Goal: Information Seeking & Learning: Learn about a topic

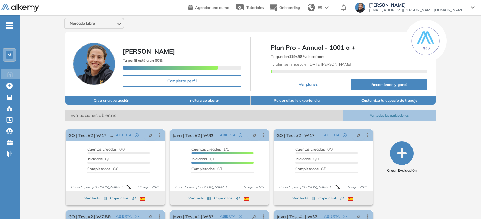
click at [388, 112] on button "Ver todas las evaluaciones" at bounding box center [389, 116] width 93 height 12
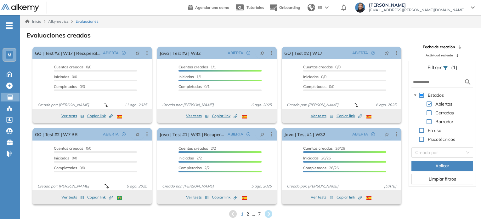
click at [439, 77] on form at bounding box center [442, 82] width 62 height 12
click at [437, 83] on input "text" at bounding box center [438, 82] width 51 height 7
click at [428, 105] on span at bounding box center [428, 103] width 5 height 5
click at [424, 82] on input "text" at bounding box center [438, 82] width 51 height 7
click at [419, 95] on span at bounding box center [421, 95] width 5 height 5
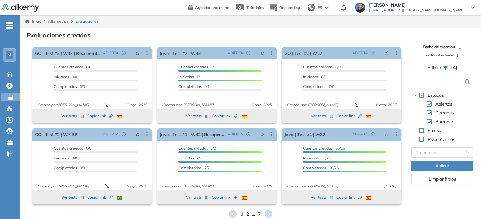
click at [431, 81] on input "text" at bounding box center [438, 82] width 51 height 7
type input "***"
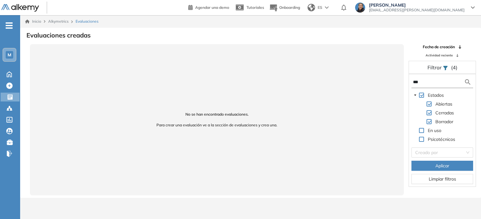
drag, startPoint x: 380, startPoint y: 41, endPoint x: 338, endPoint y: 46, distance: 42.2
click at [380, 41] on div "Evaluaciones creadas No se han encontrado evaluaciones. Para crear una evaluaci…" at bounding box center [250, 112] width 451 height 165
click at [12, 53] on div "M" at bounding box center [10, 55] width 8 height 8
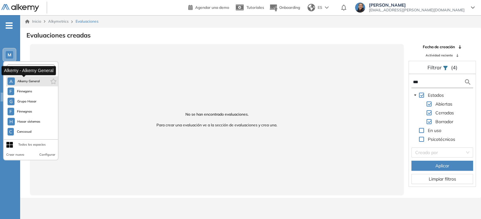
click at [33, 82] on span "Alkemy General" at bounding box center [28, 81] width 23 height 5
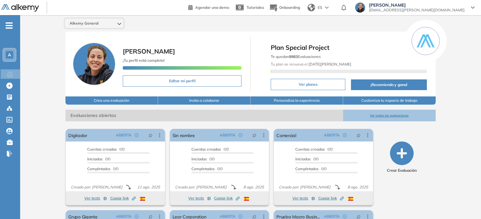
click at [390, 110] on button "Ver todas las evaluaciones" at bounding box center [389, 116] width 93 height 12
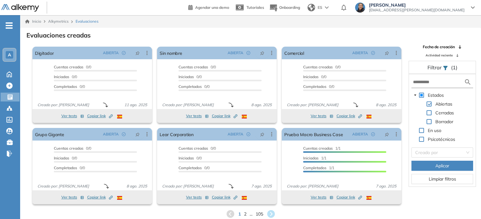
click at [423, 93] on span at bounding box center [421, 95] width 5 height 5
click at [424, 89] on div "Estados Abiertas Cerradas Borrador En uso Psicotécnicos Creado por Aplicar Limp…" at bounding box center [442, 130] width 67 height 112
click at [425, 83] on input "text" at bounding box center [438, 82] width 51 height 7
type input "***"
click at [441, 165] on span "Aplicar" at bounding box center [442, 165] width 14 height 7
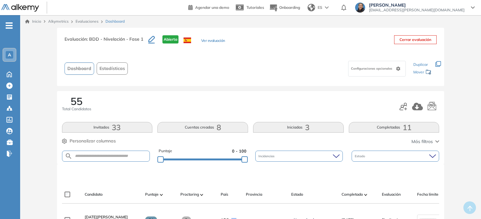
click at [215, 41] on button "Ver evaluación" at bounding box center [213, 41] width 24 height 7
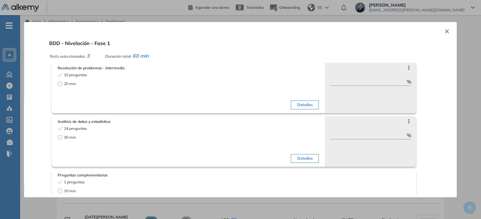
click at [307, 156] on button "Detalles" at bounding box center [305, 158] width 28 height 9
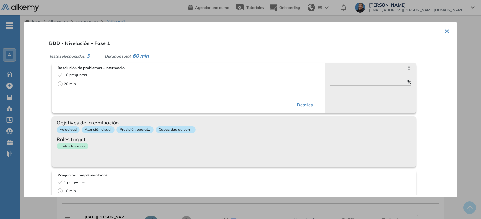
click at [111, 144] on div "Todos los roles" at bounding box center [234, 147] width 354 height 9
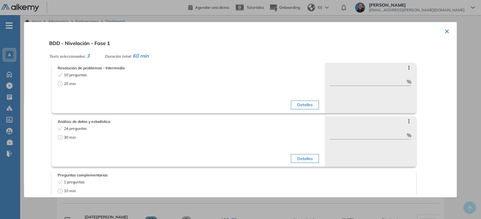
click at [112, 94] on div "10 preguntas 20 min" at bounding box center [122, 92] width 129 height 40
click at [306, 102] on button "Detalles" at bounding box center [305, 104] width 28 height 9
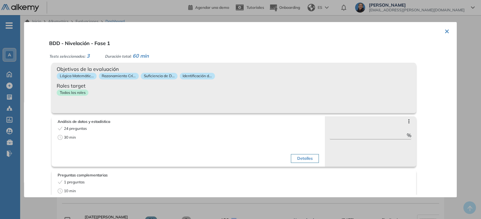
click at [204, 91] on div "Todos los roles" at bounding box center [234, 93] width 354 height 9
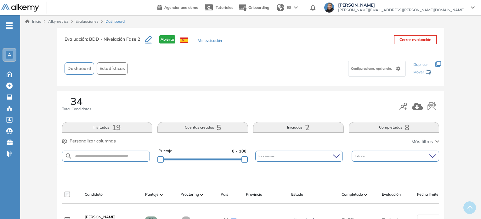
click at [108, 67] on span "Estadísticas" at bounding box center [111, 68] width 25 height 7
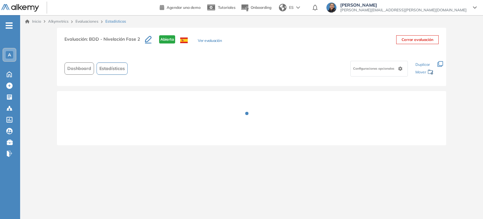
click at [79, 68] on span "Dashboard" at bounding box center [79, 68] width 24 height 7
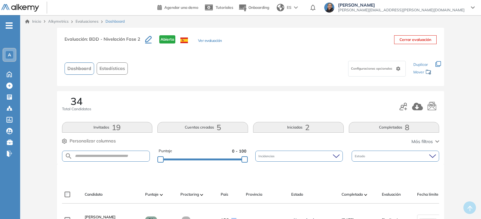
click at [79, 68] on span "Dashboard" at bounding box center [79, 68] width 24 height 7
click at [215, 41] on button "Ver evaluación" at bounding box center [210, 41] width 24 height 7
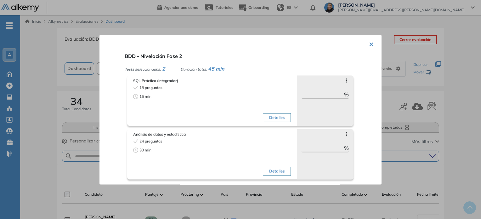
click at [279, 117] on button "Detalles" at bounding box center [277, 117] width 28 height 9
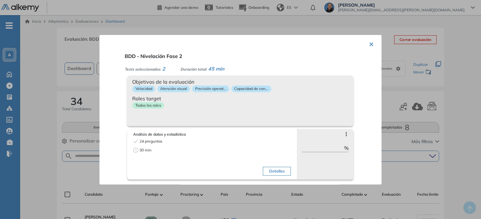
click at [210, 113] on div "Objetivos de la evaluación Velocidad Atención visual Precisión operat... Capaci…" at bounding box center [240, 100] width 226 height 50
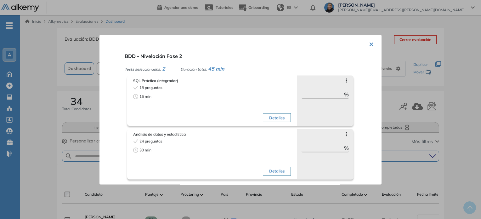
click at [275, 176] on div "Detalles" at bounding box center [251, 158] width 77 height 40
click at [275, 172] on button "Detalles" at bounding box center [277, 170] width 28 height 9
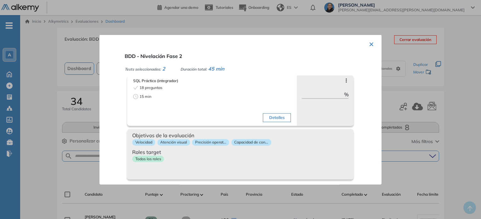
click at [273, 170] on div "Objetivos de la evaluación Velocidad Atención visual Precisión operat... Capaci…" at bounding box center [240, 154] width 226 height 50
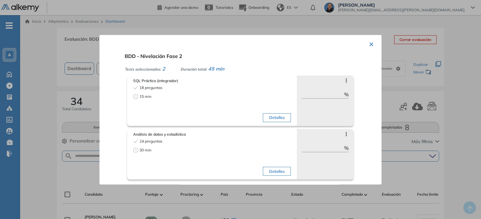
click at [372, 45] on button "×" at bounding box center [371, 43] width 5 height 12
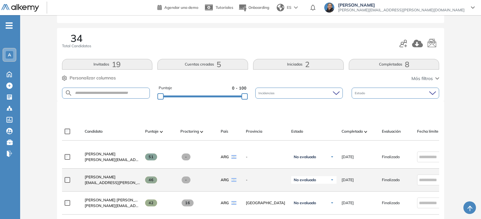
scroll to position [94, 0]
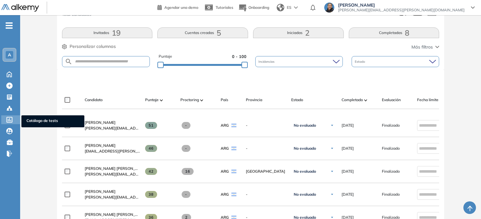
click at [10, 120] on icon at bounding box center [10, 120] width 6 height 6
